Goal: Task Accomplishment & Management: Manage account settings

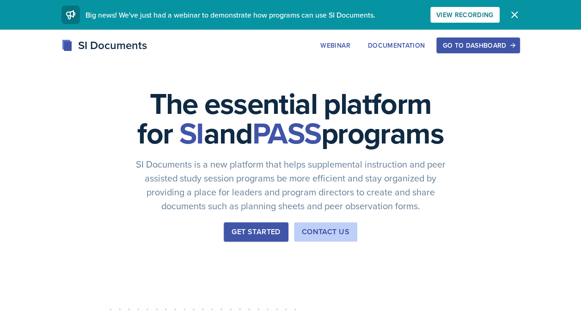
click at [489, 43] on div "Go to Dashboard" at bounding box center [478, 45] width 71 height 7
click at [484, 51] on button "Go to Dashboard" at bounding box center [478, 45] width 83 height 16
click at [503, 46] on div "Go to Dashboard" at bounding box center [478, 45] width 71 height 7
click at [488, 48] on div "Go to Dashboard" at bounding box center [478, 45] width 71 height 7
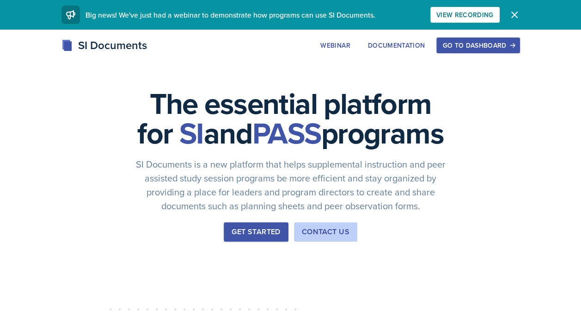
click at [478, 50] on button "Go to Dashboard" at bounding box center [478, 45] width 83 height 16
click at [475, 48] on div "Go to Dashboard" at bounding box center [478, 45] width 71 height 7
click at [516, 14] on icon "button" at bounding box center [514, 14] width 11 height 11
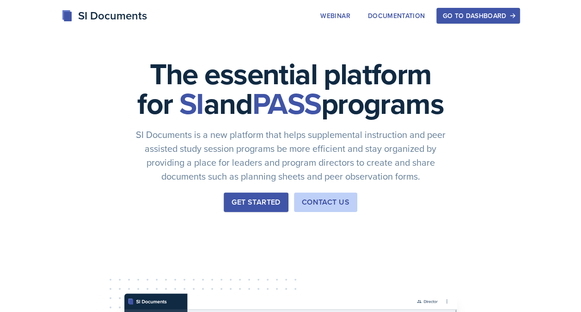
click at [516, 14] on button "Go to Dashboard" at bounding box center [478, 16] width 83 height 16
click at [479, 19] on div "Go to Dashboard" at bounding box center [478, 15] width 71 height 7
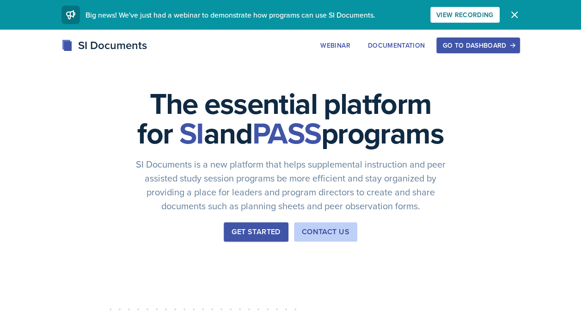
click at [488, 45] on div "Go to Dashboard" at bounding box center [478, 45] width 71 height 7
click at [516, 16] on icon "button" at bounding box center [514, 14] width 11 height 11
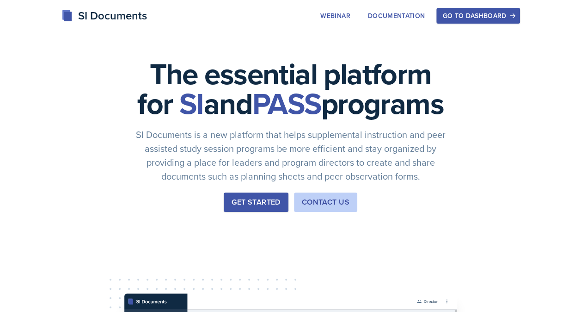
click at [516, 16] on button "Go to Dashboard" at bounding box center [478, 16] width 83 height 16
click at [479, 14] on div "Go to Dashboard" at bounding box center [478, 15] width 71 height 7
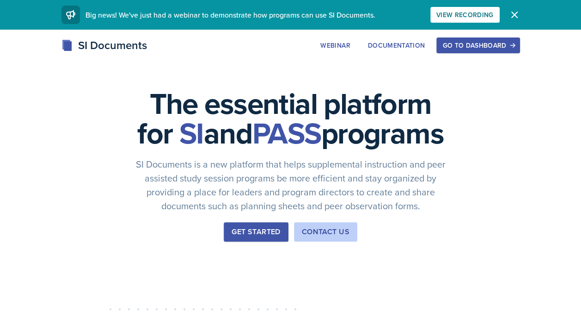
click at [479, 48] on div "Go to Dashboard" at bounding box center [478, 45] width 71 height 7
click at [515, 17] on icon "button" at bounding box center [514, 14] width 11 height 11
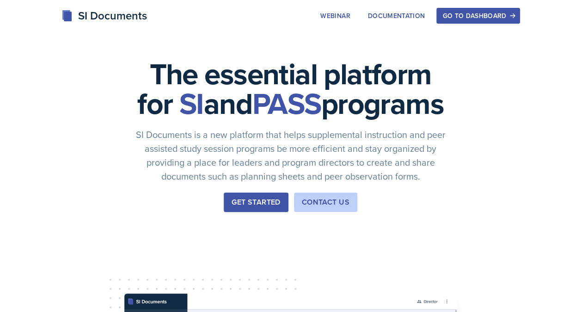
click at [514, 17] on icon "button" at bounding box center [513, 15] width 6 height 6
click at [481, 18] on div "Go to Dashboard" at bounding box center [478, 15] width 71 height 7
click at [503, 16] on div "Go to Dashboard" at bounding box center [478, 15] width 71 height 7
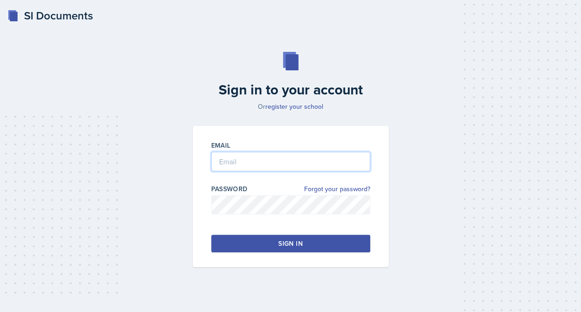
type input "[EMAIL_ADDRESS][DOMAIN_NAME]"
click at [296, 238] on button "Sign in" at bounding box center [290, 243] width 159 height 18
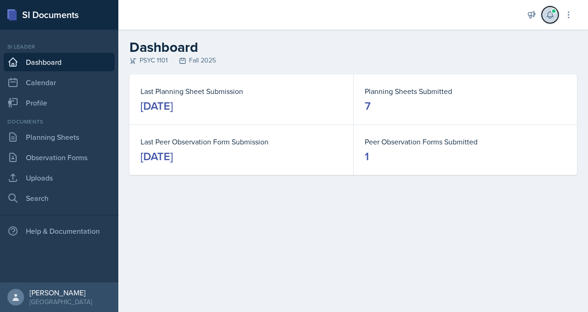
click at [552, 16] on icon at bounding box center [550, 15] width 6 height 7
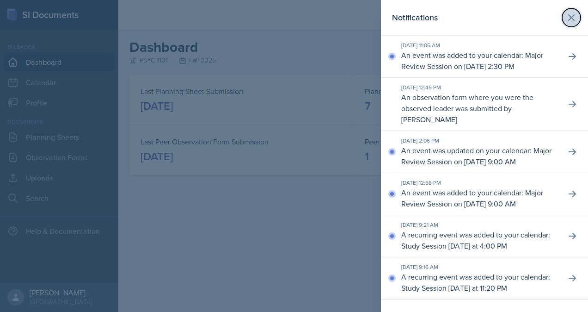
click at [566, 19] on icon at bounding box center [571, 17] width 11 height 11
